Goal: Task Accomplishment & Management: Use online tool/utility

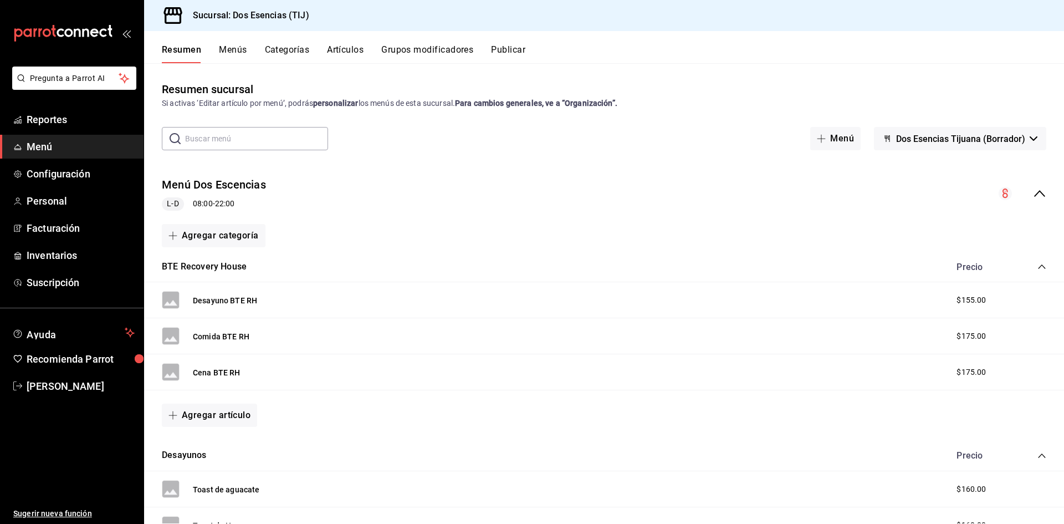
scroll to position [124, 0]
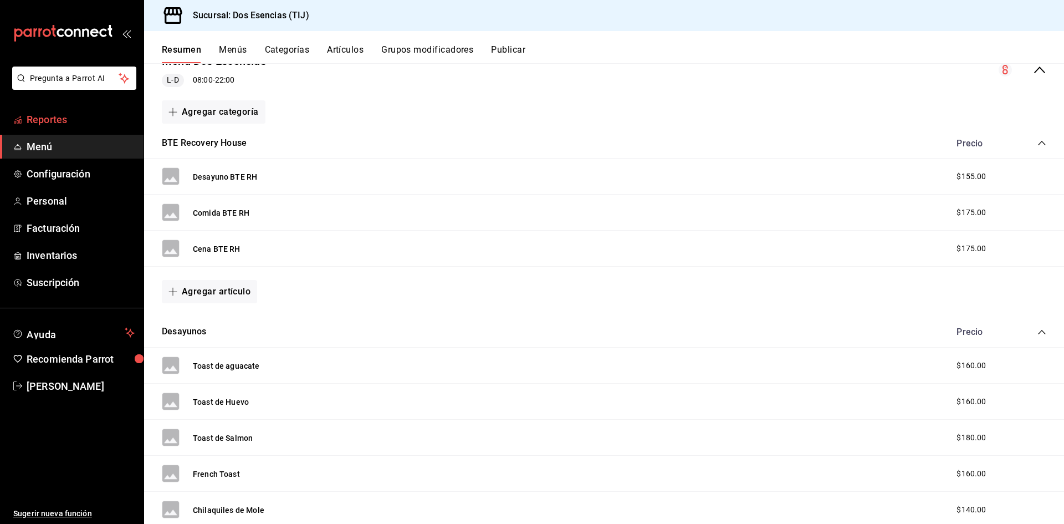
click at [83, 119] on span "Reportes" at bounding box center [81, 119] width 108 height 15
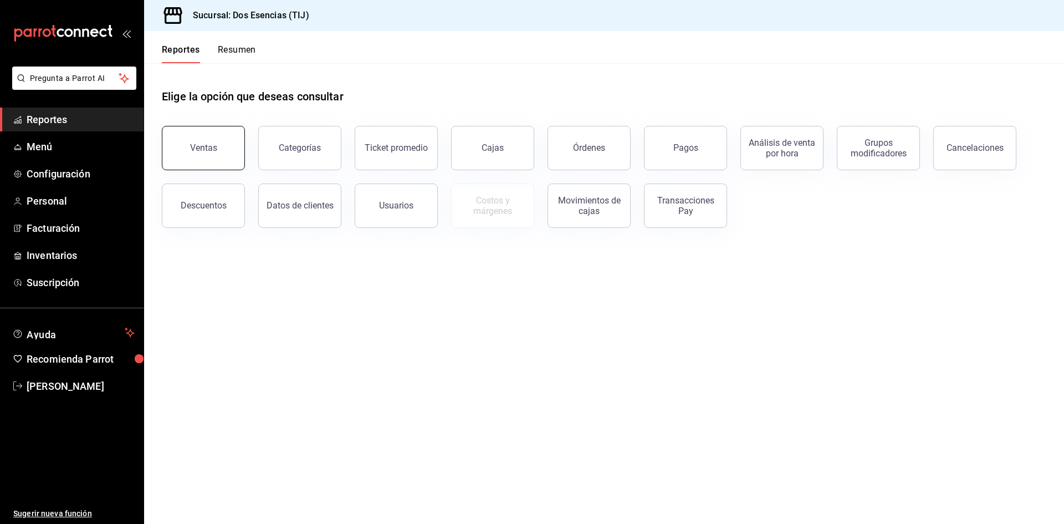
click at [182, 150] on button "Ventas" at bounding box center [203, 148] width 83 height 44
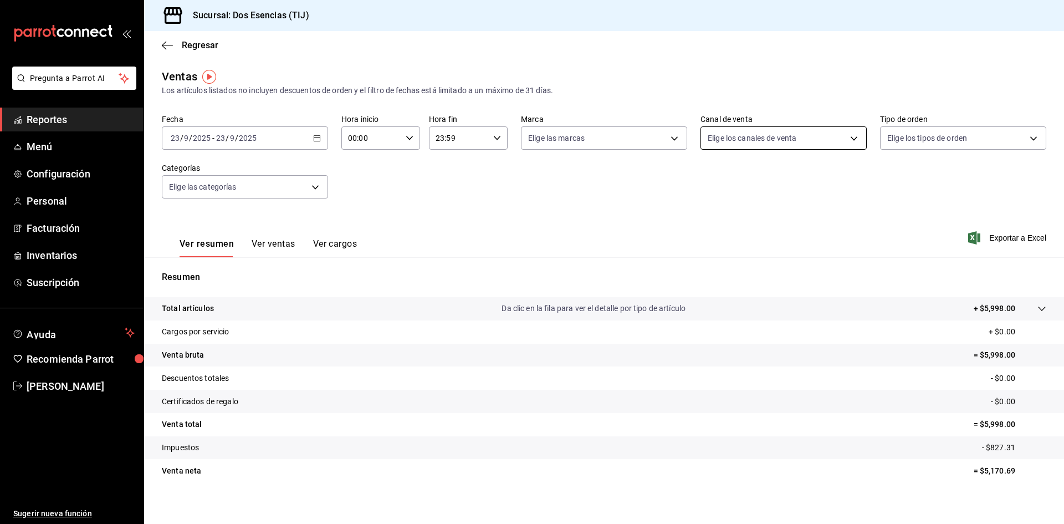
click at [853, 139] on body "Pregunta a Parrot AI Reportes Menú Configuración Personal Facturación Inventari…" at bounding box center [532, 262] width 1064 height 524
click at [623, 237] on div at bounding box center [532, 262] width 1064 height 524
click at [1022, 236] on span "Exportar a Excel" at bounding box center [1009, 237] width 76 height 13
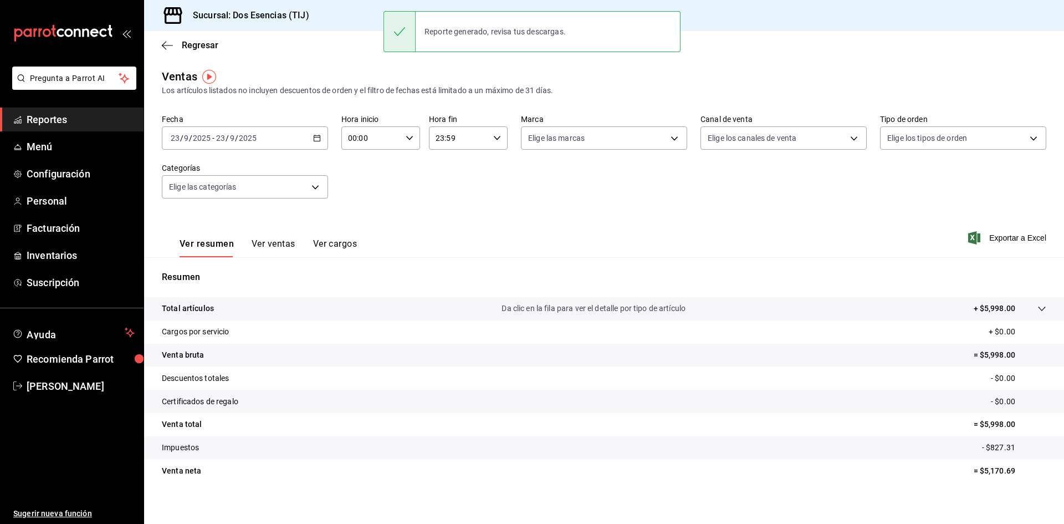
click at [529, 25] on div "Reporte generado, revisa tus descargas." at bounding box center [495, 31] width 159 height 24
click at [527, 33] on div "Reporte generado, revisa tus descargas." at bounding box center [495, 31] width 159 height 24
click at [429, 35] on div "Reporte generado, revisa tus descargas." at bounding box center [495, 31] width 159 height 24
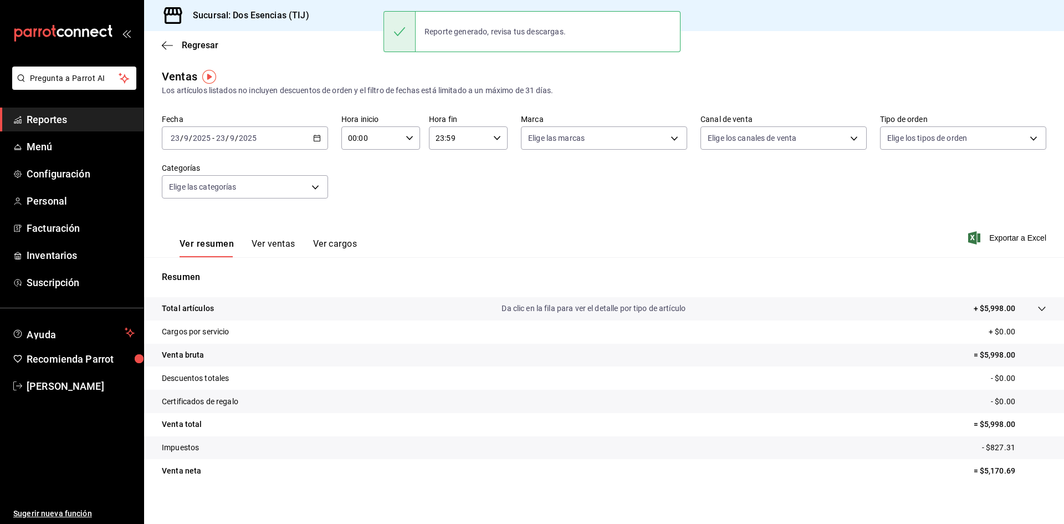
click at [401, 38] on div at bounding box center [400, 32] width 32 height 40
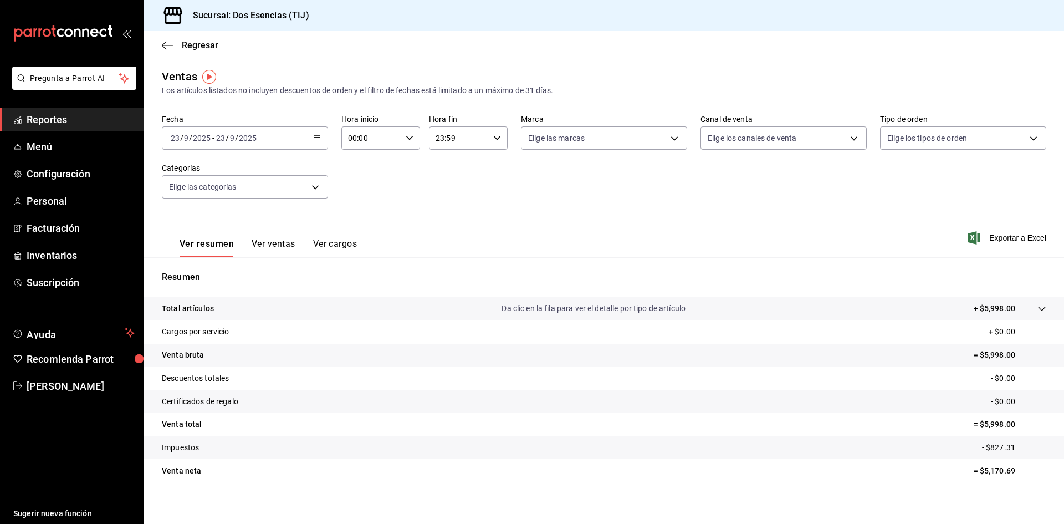
click at [91, 122] on span "Reportes" at bounding box center [81, 119] width 108 height 15
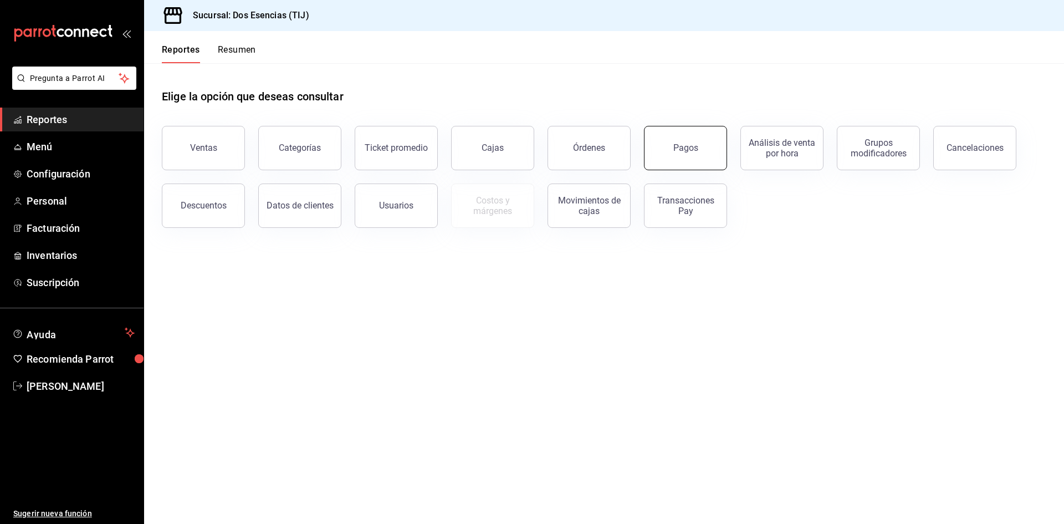
click at [668, 164] on button "Pagos" at bounding box center [685, 148] width 83 height 44
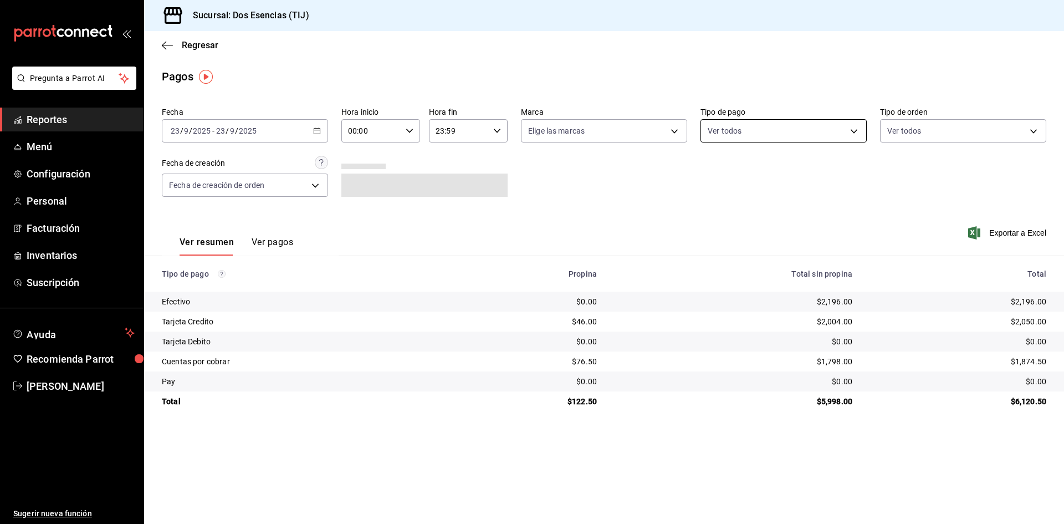
click at [844, 134] on body "Pregunta a Parrot AI Reportes Menú Configuración Personal Facturación Inventari…" at bounding box center [532, 262] width 1064 height 524
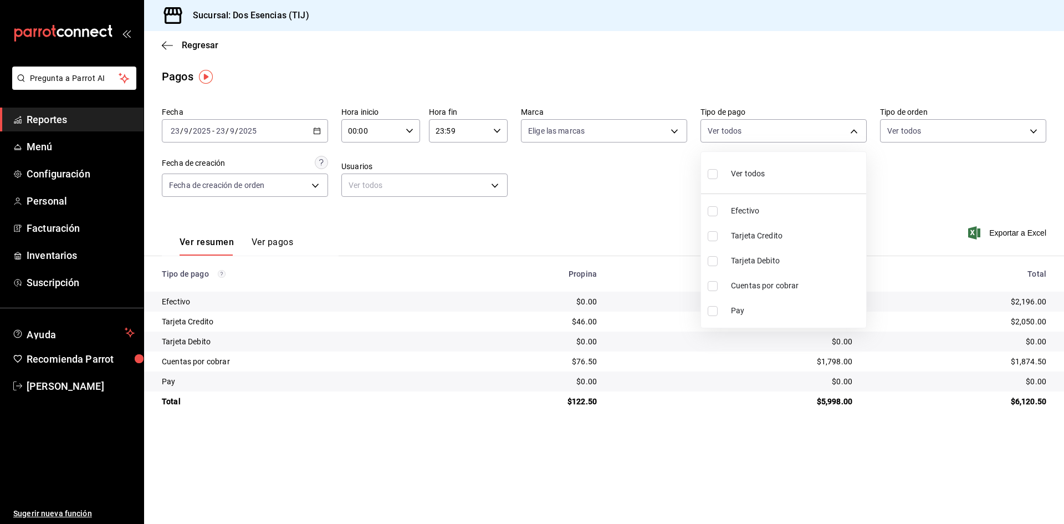
click at [999, 486] on div at bounding box center [532, 262] width 1064 height 524
click at [320, 129] on \(Stroke\) "button" at bounding box center [317, 131] width 7 height 6
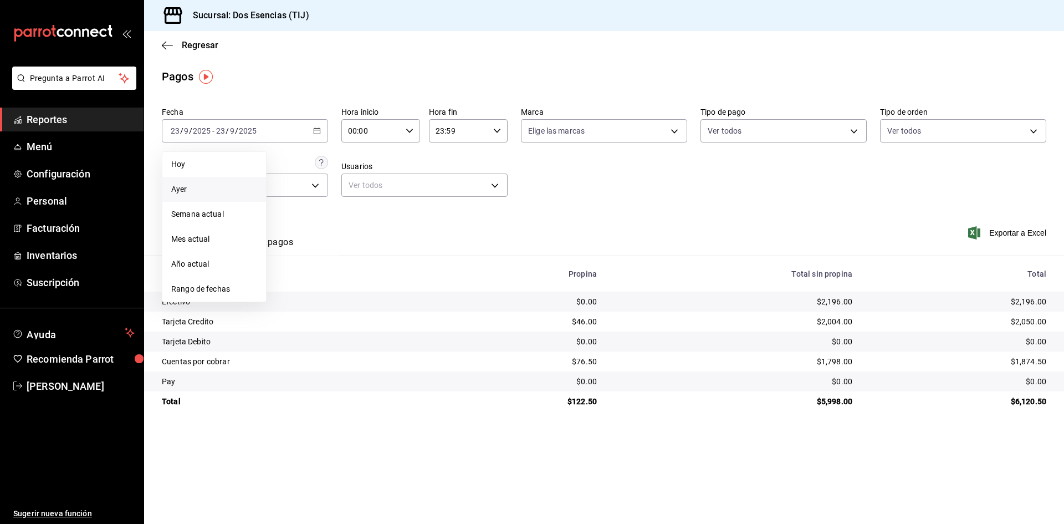
click at [190, 192] on span "Ayer" at bounding box center [214, 189] width 86 height 12
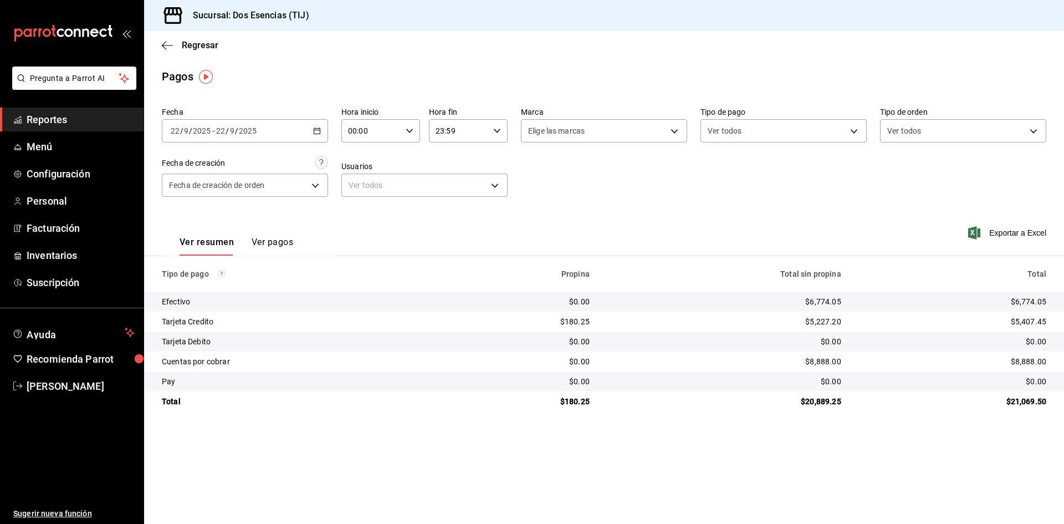
click at [319, 129] on icon "button" at bounding box center [317, 131] width 8 height 8
click at [223, 291] on span "Rango de fechas" at bounding box center [214, 289] width 86 height 12
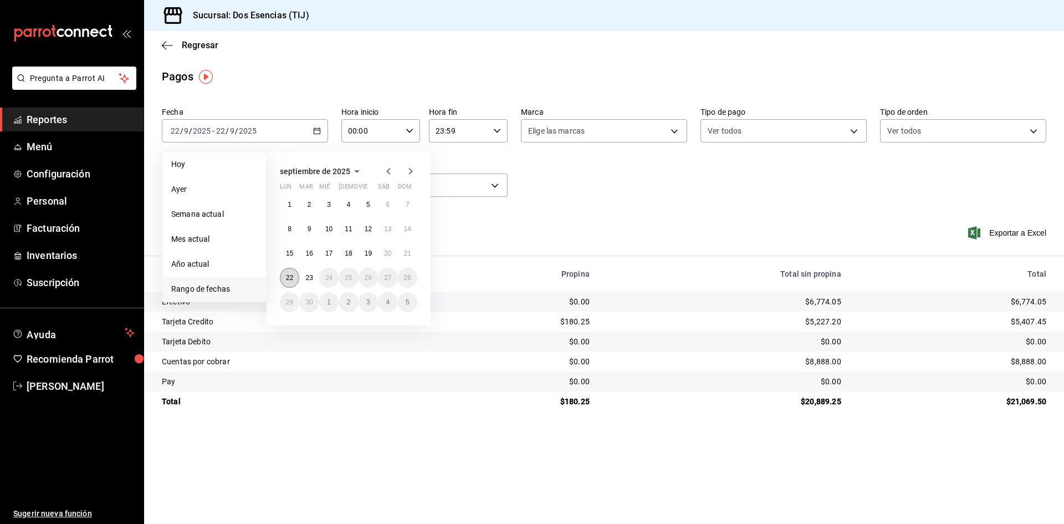
click at [289, 279] on abbr "22" at bounding box center [289, 278] width 7 height 8
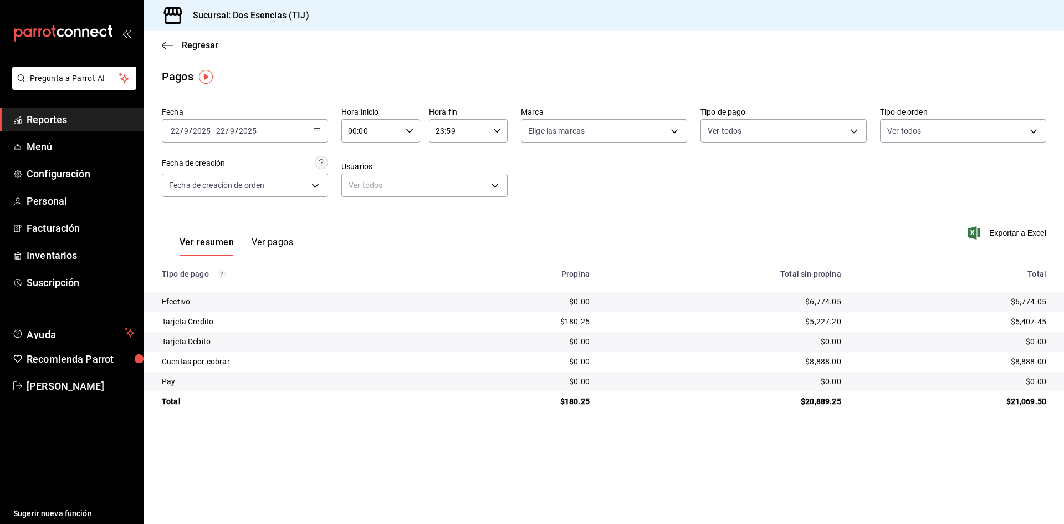
click at [83, 121] on span "Reportes" at bounding box center [81, 119] width 108 height 15
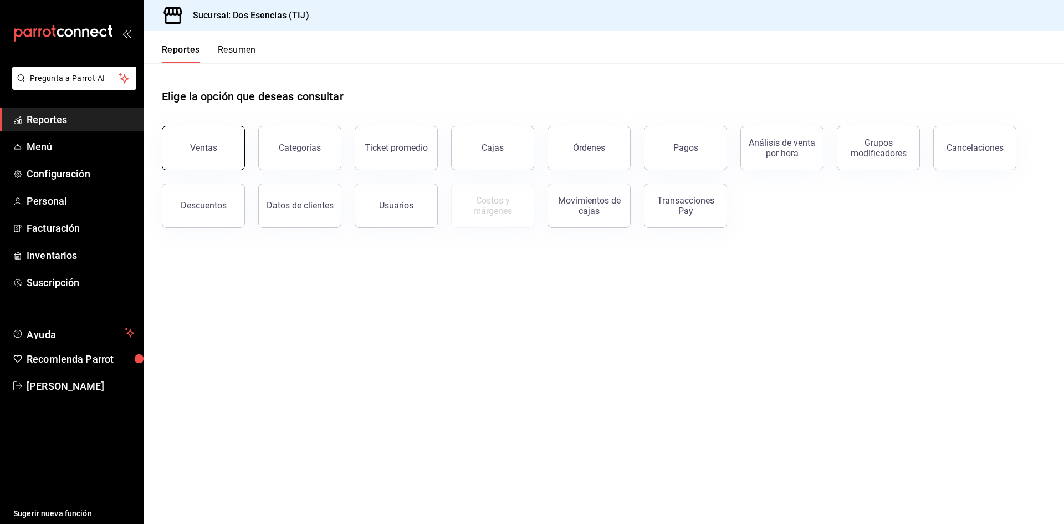
click at [195, 150] on div "Ventas" at bounding box center [203, 147] width 27 height 11
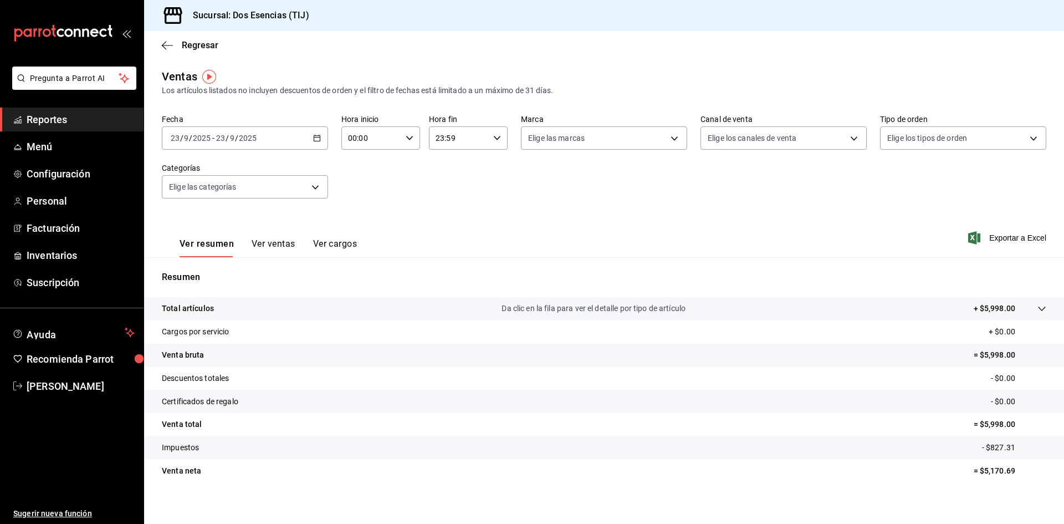
click at [313, 139] on icon "button" at bounding box center [317, 138] width 8 height 8
click at [201, 271] on span "Rango de fechas" at bounding box center [214, 272] width 86 height 12
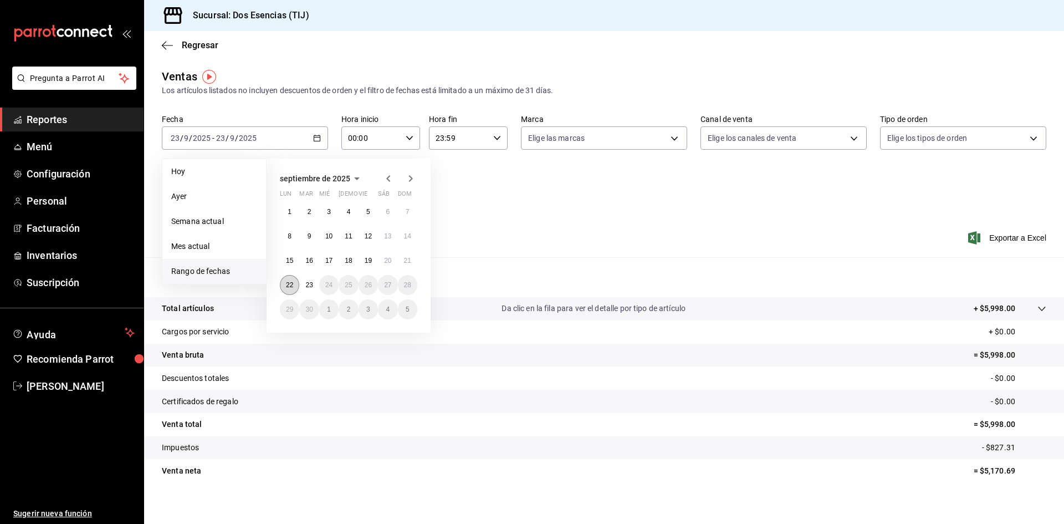
click at [291, 284] on abbr "22" at bounding box center [289, 285] width 7 height 8
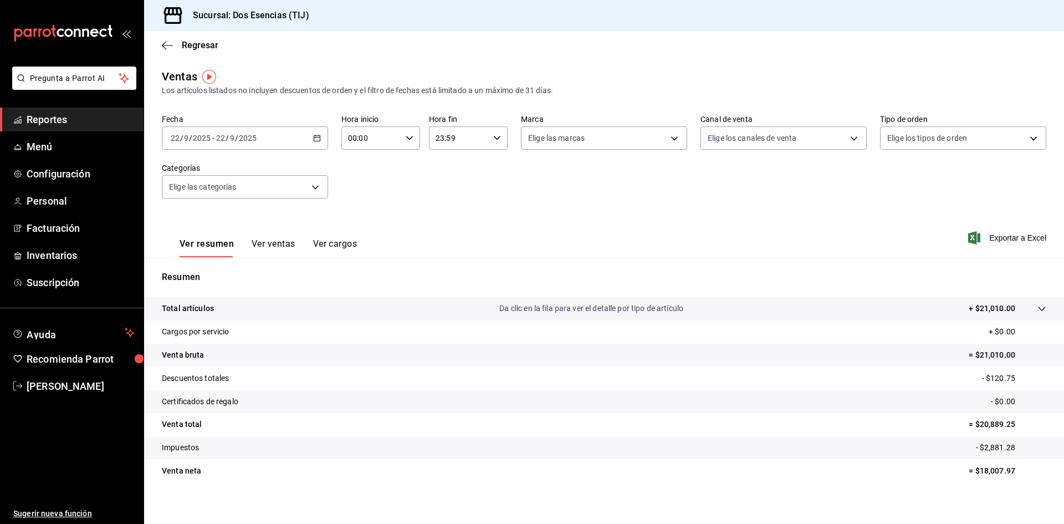
click at [315, 137] on \(Stroke\) "button" at bounding box center [317, 137] width 6 height 1
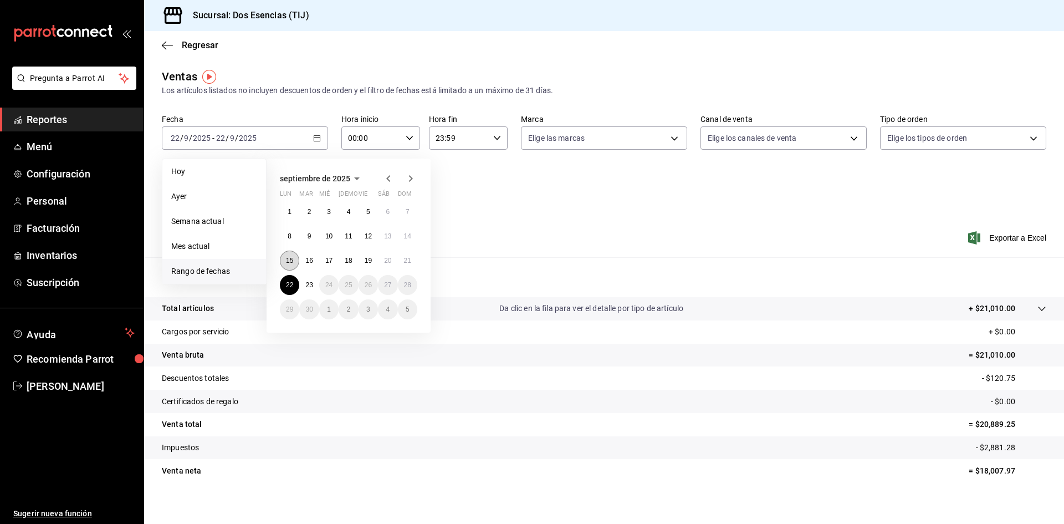
click at [292, 261] on abbr "15" at bounding box center [289, 261] width 7 height 8
click at [406, 258] on abbr "21" at bounding box center [407, 261] width 7 height 8
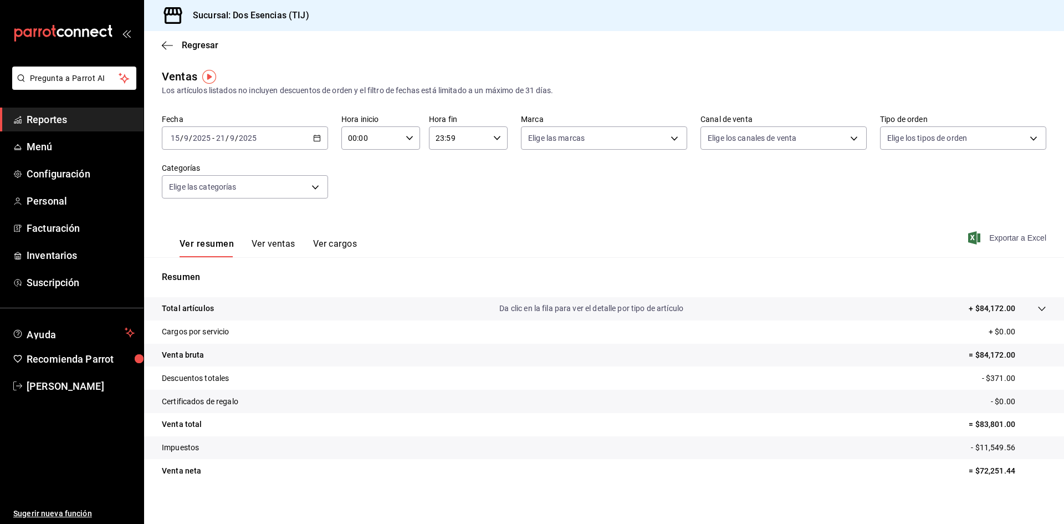
click at [1001, 239] on span "Exportar a Excel" at bounding box center [1009, 237] width 76 height 13
click at [100, 122] on span "Reportes" at bounding box center [81, 119] width 108 height 15
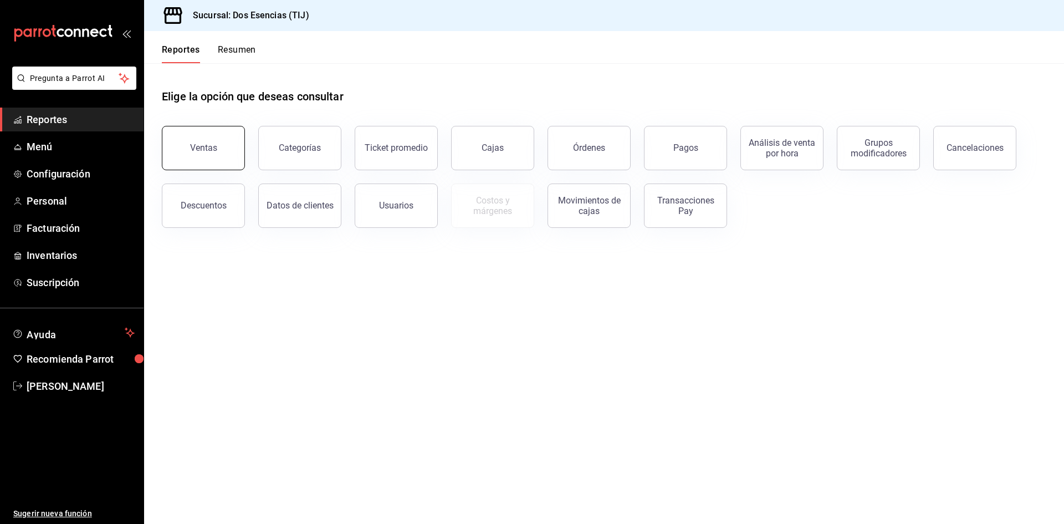
click at [192, 149] on div "Ventas" at bounding box center [203, 147] width 27 height 11
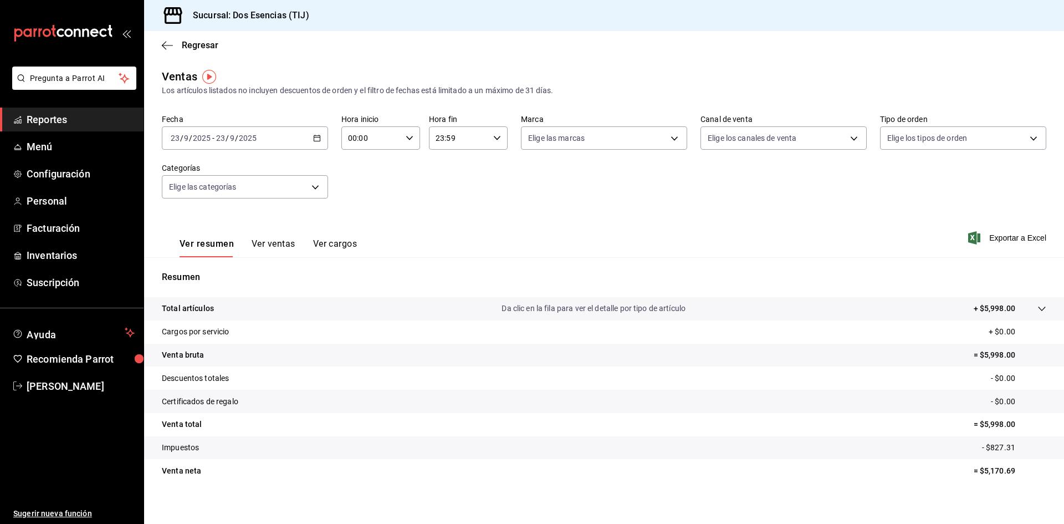
click at [69, 120] on span "Reportes" at bounding box center [81, 119] width 108 height 15
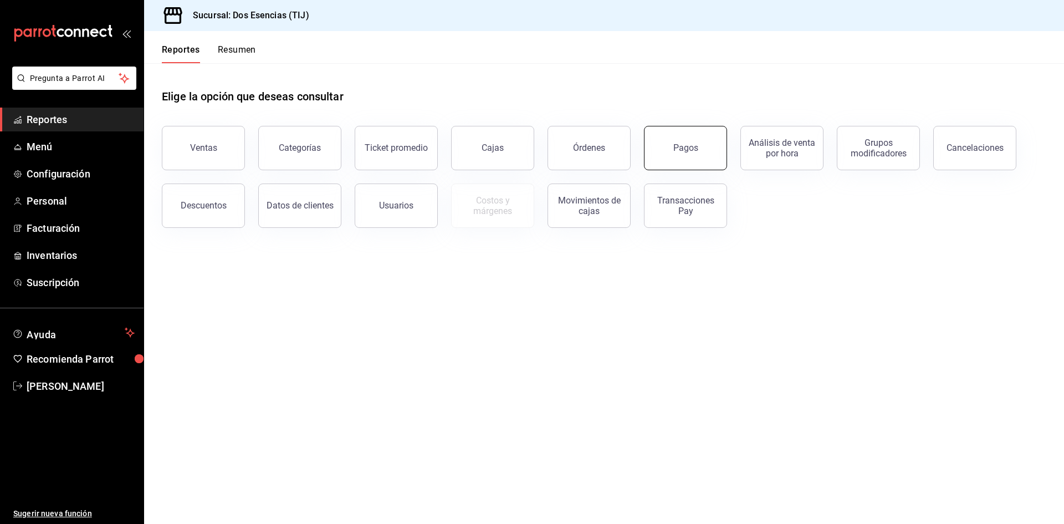
click at [681, 147] on div "Pagos" at bounding box center [686, 147] width 25 height 11
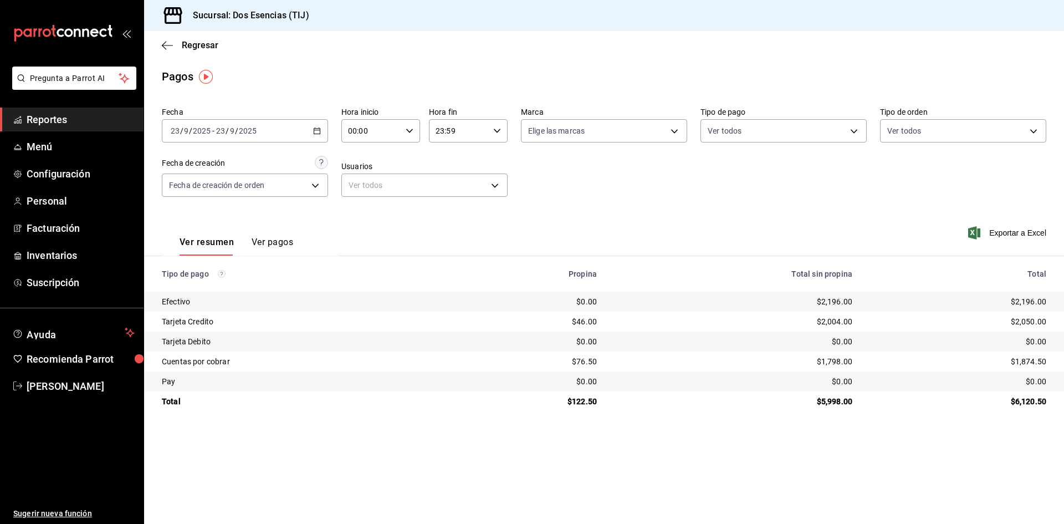
click at [318, 130] on icon "button" at bounding box center [317, 131] width 8 height 8
click at [186, 288] on span "Rango de fechas" at bounding box center [214, 289] width 86 height 12
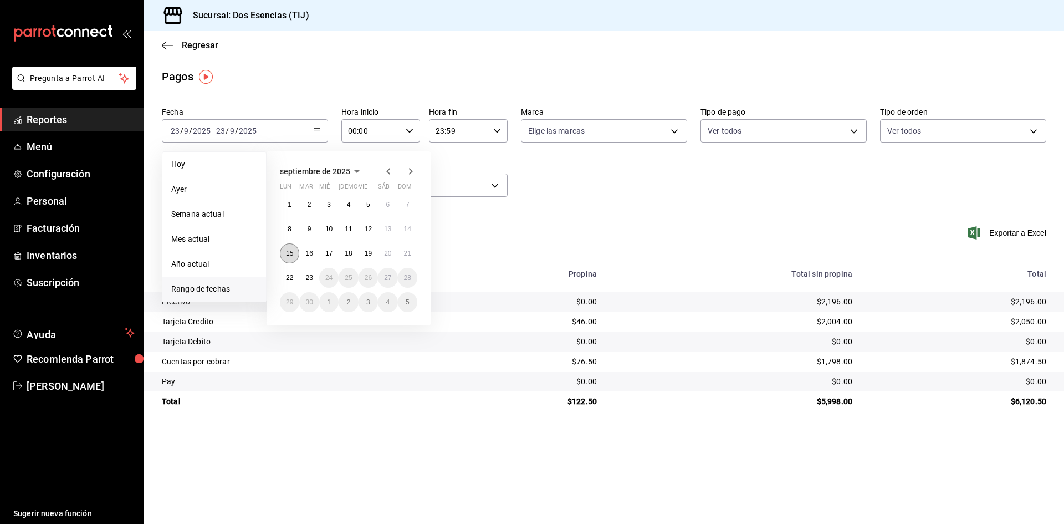
click at [292, 254] on abbr "15" at bounding box center [289, 253] width 7 height 8
click at [405, 256] on abbr "21" at bounding box center [407, 253] width 7 height 8
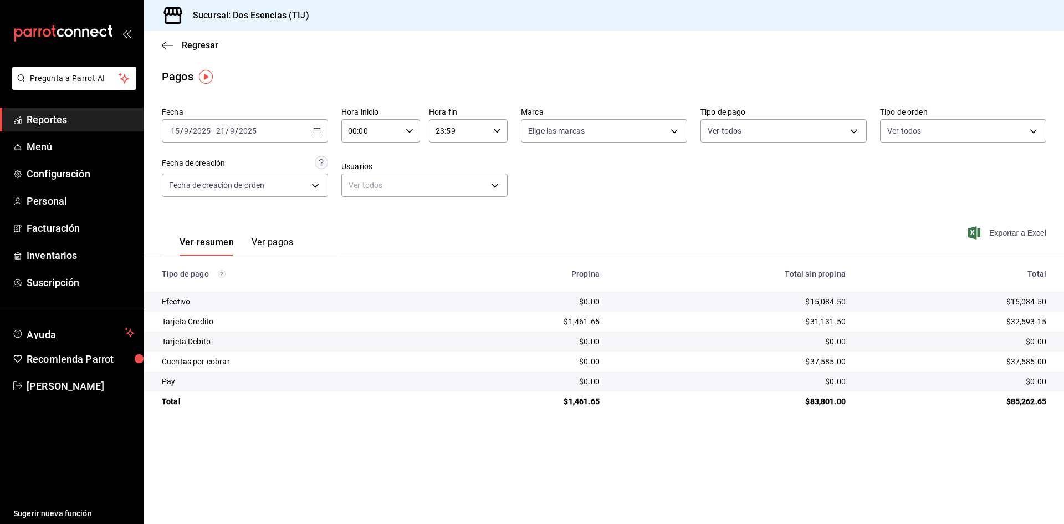
click at [1006, 233] on span "Exportar a Excel" at bounding box center [1009, 232] width 76 height 13
click at [320, 132] on \(Stroke\) "button" at bounding box center [317, 131] width 7 height 6
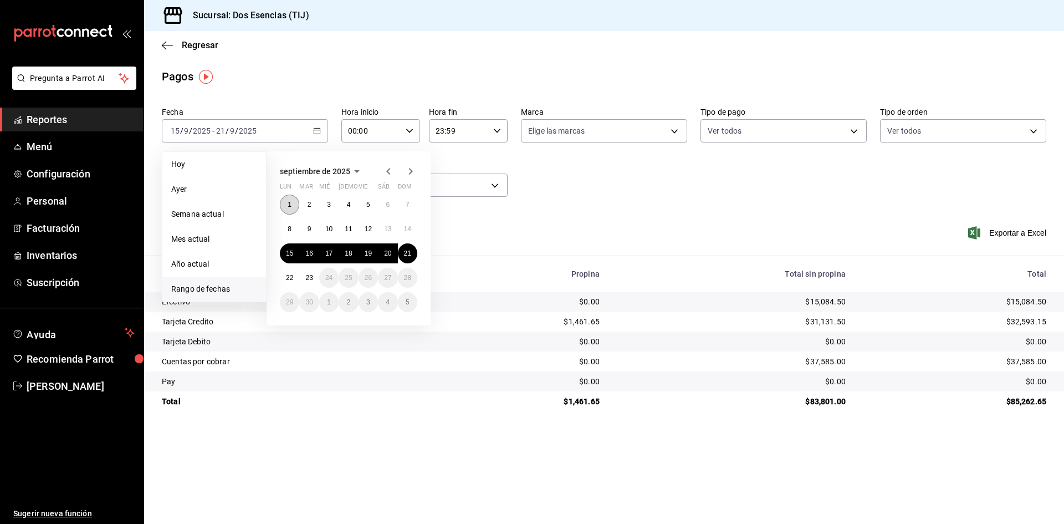
click at [288, 205] on abbr "1" at bounding box center [290, 205] width 4 height 8
click at [414, 254] on button "21" at bounding box center [407, 253] width 19 height 20
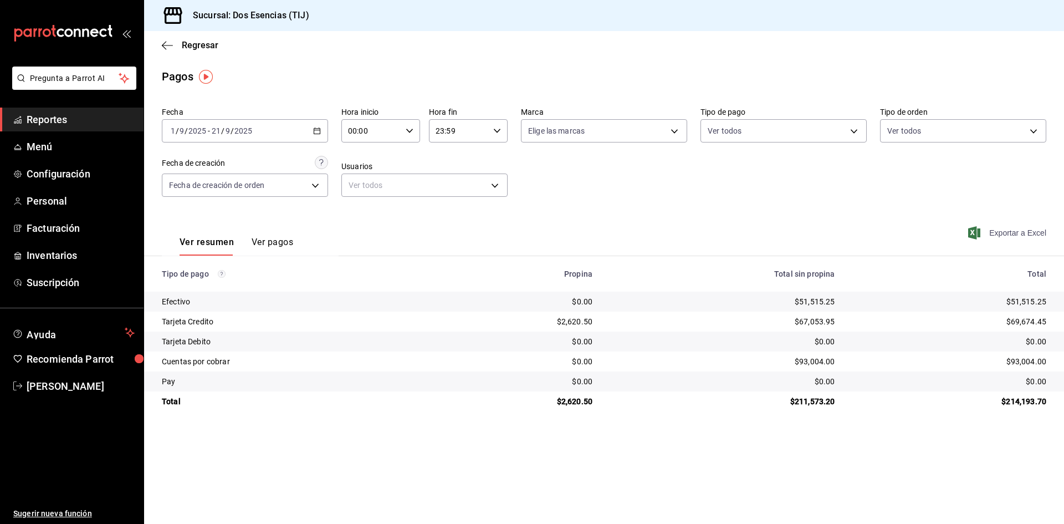
click at [1021, 233] on span "Exportar a Excel" at bounding box center [1009, 232] width 76 height 13
